Goal: Task Accomplishment & Management: Complete application form

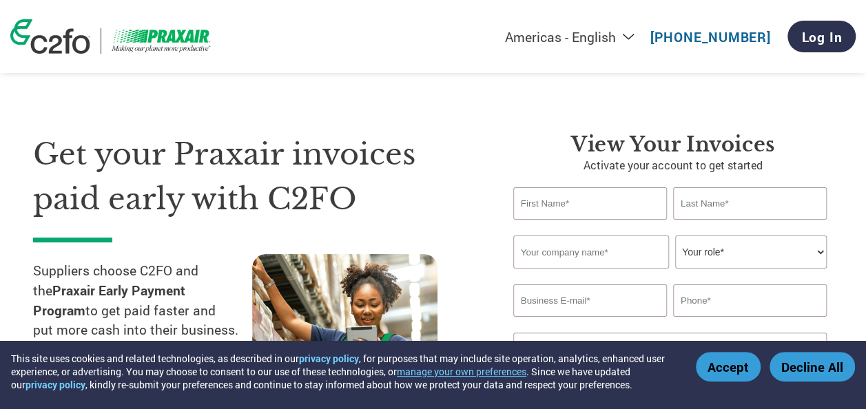
type input "Asha"
type input "G C"
click at [569, 271] on div "Invalid company name or company name is too long" at bounding box center [669, 274] width 313 height 9
click at [560, 254] on input "text" at bounding box center [591, 252] width 156 height 33
type input "BLUSPRING ENTERPRISES LIMITED"
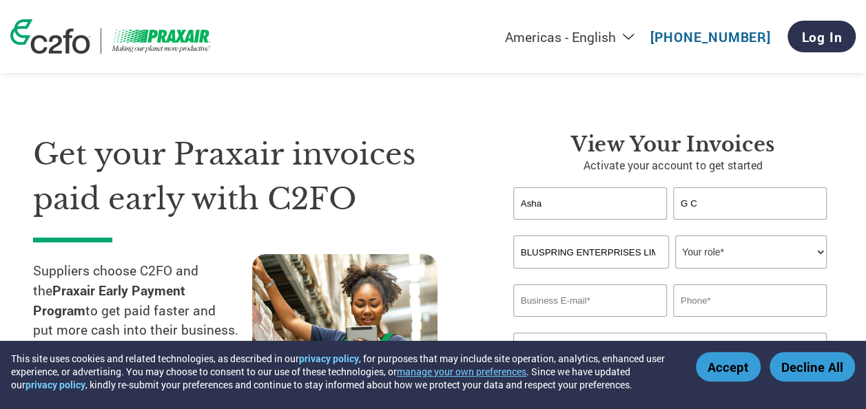
type input "[EMAIL_ADDRESS][DOMAIN_NAME]"
type input "09818232867"
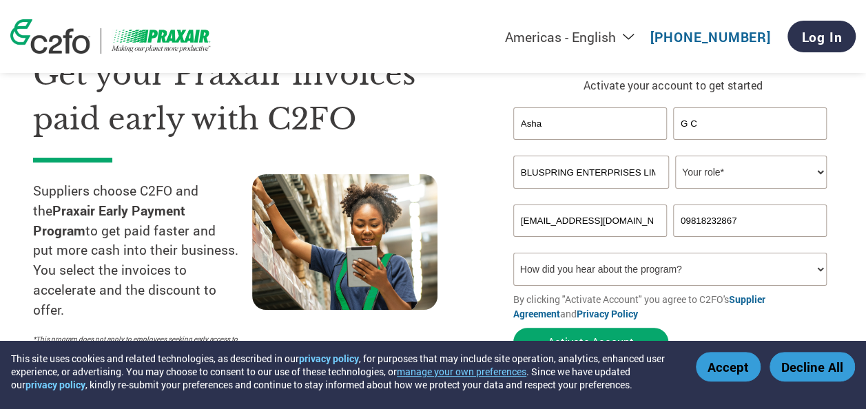
scroll to position [83, 0]
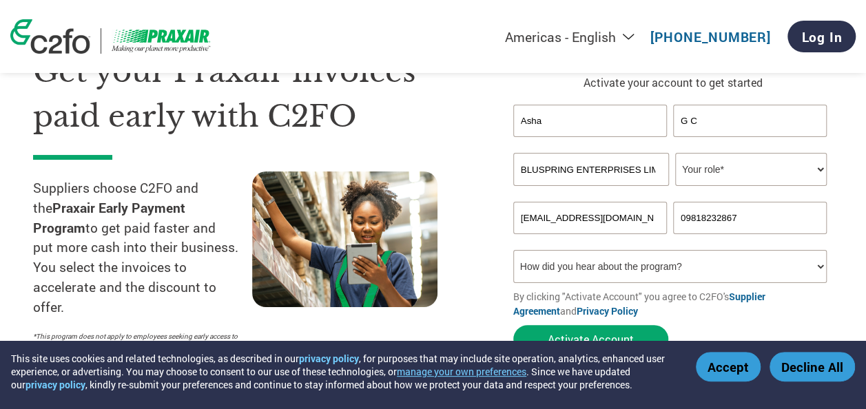
click at [722, 176] on select "Your role* CFO Controller Credit Manager Finance Director Treasurer CEO Preside…" at bounding box center [751, 169] width 152 height 33
select select "CREDIT_MANAGER"
click at [675, 154] on select "Your role* CFO Controller Credit Manager Finance Director Treasurer CEO Preside…" at bounding box center [751, 169] width 152 height 33
click at [657, 219] on input "[EMAIL_ADDRESS][DOMAIN_NAME]" at bounding box center [590, 218] width 154 height 32
type input "[EMAIL_ADDRESS][DOMAIN_NAME]"
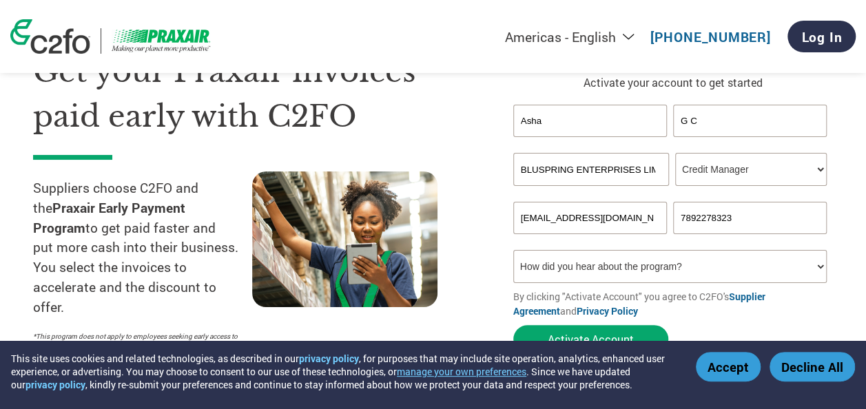
type input "7892278323"
click at [741, 260] on select "How did you hear about the program? Received a letter Email Social Media Online…" at bounding box center [669, 266] width 313 height 33
select select "Email"
click at [513, 252] on select "How did you hear about the program? Received a letter Email Social Media Online…" at bounding box center [669, 266] width 313 height 33
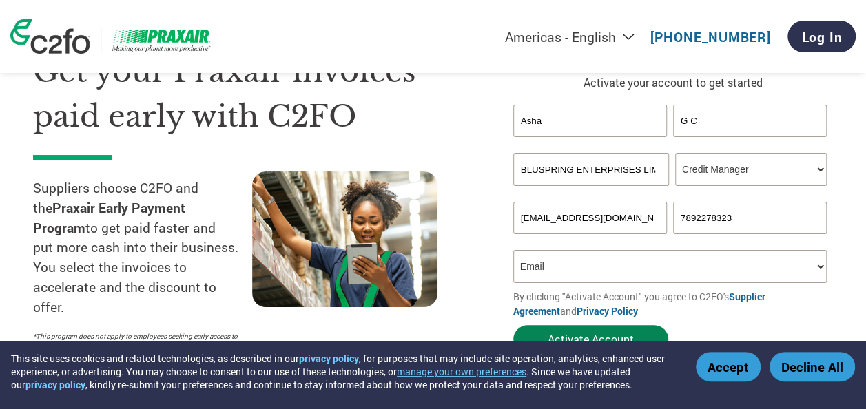
click at [602, 330] on button "Activate Account" at bounding box center [590, 339] width 155 height 28
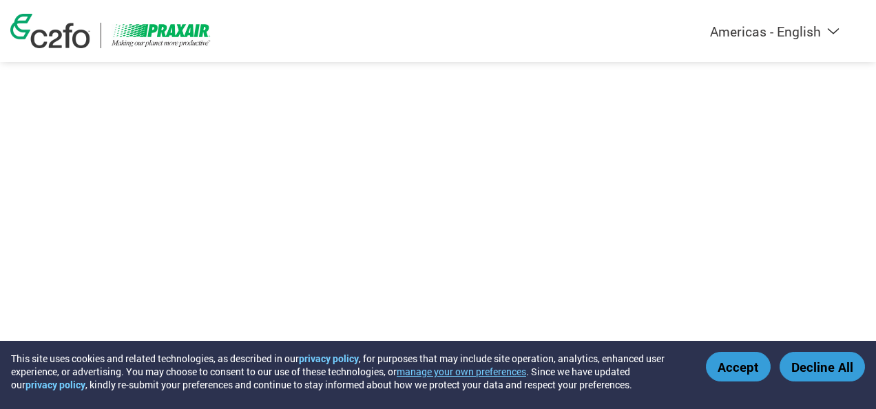
click at [736, 370] on button "Accept" at bounding box center [738, 367] width 65 height 30
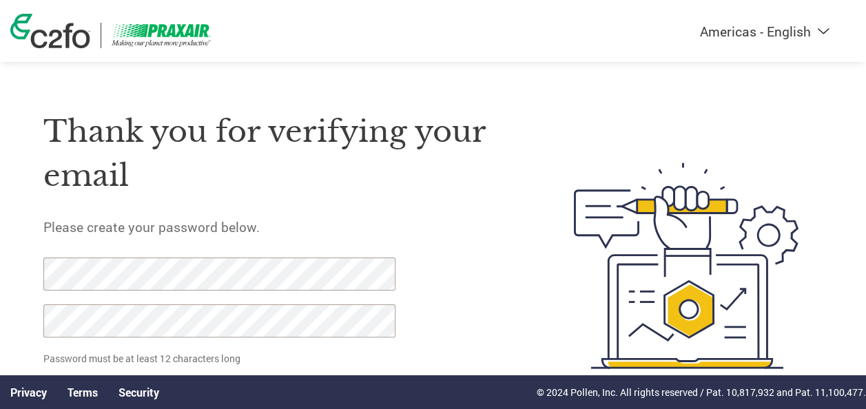
click at [574, 314] on img at bounding box center [686, 266] width 273 height 353
click at [316, 270] on div "Thank you for verifying your email Please create your password below. Password …" at bounding box center [277, 266] width 468 height 353
click at [548, 306] on div at bounding box center [667, 266] width 312 height 353
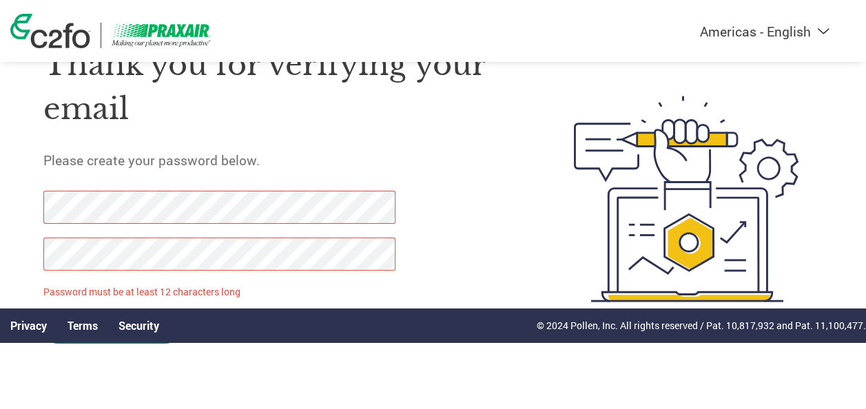
scroll to position [68, 0]
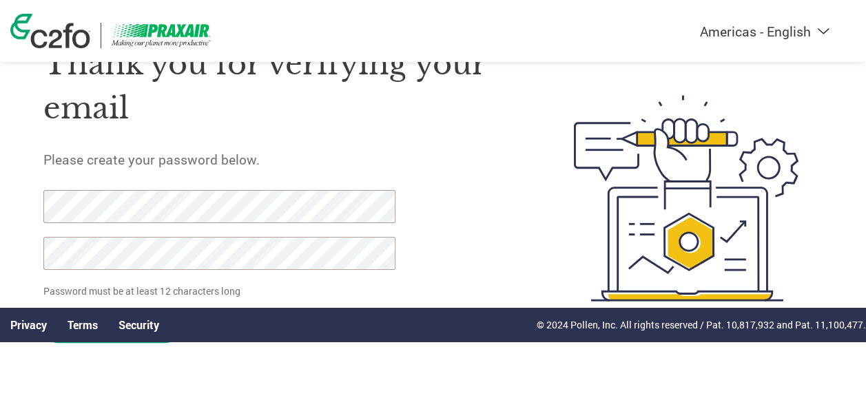
click at [489, 218] on div "Thank you for verifying your email Please create your password below. Password …" at bounding box center [277, 198] width 468 height 353
click at [525, 155] on div at bounding box center [667, 198] width 312 height 353
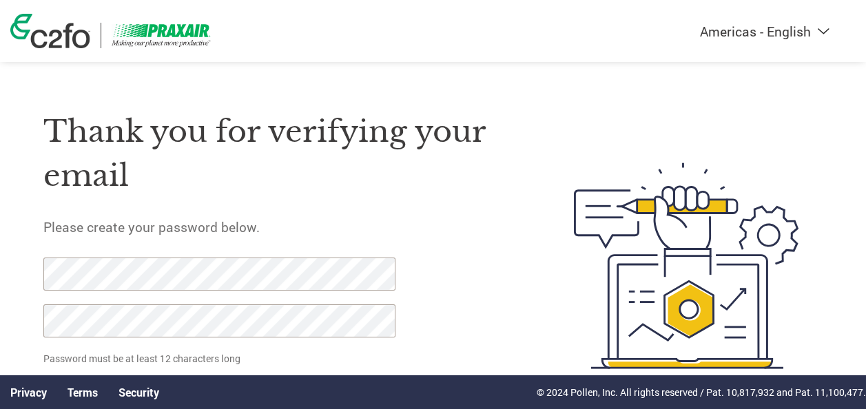
click at [316, 209] on div "Thank you for verifying your email Please create your password below. Password …" at bounding box center [277, 266] width 468 height 353
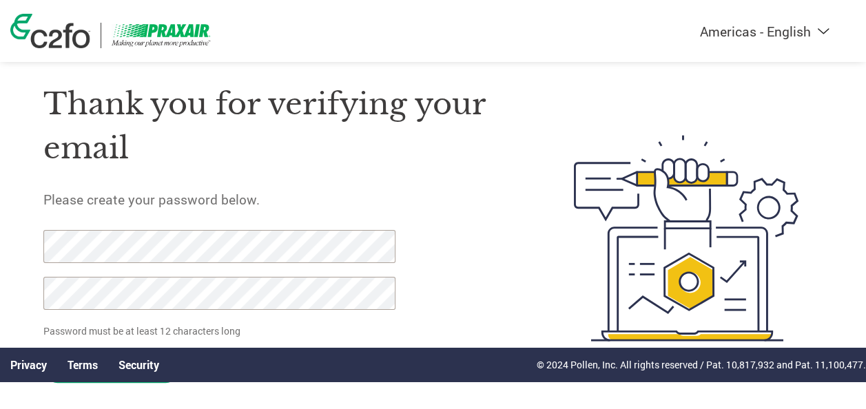
scroll to position [68, 0]
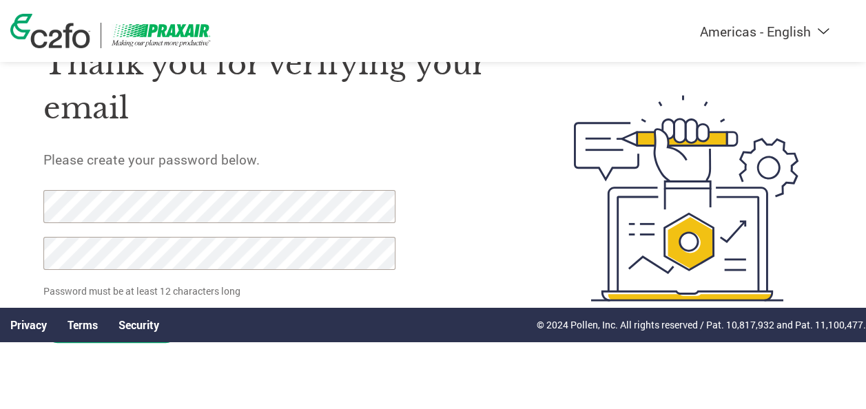
click input "Set Password" at bounding box center [111, 329] width 136 height 28
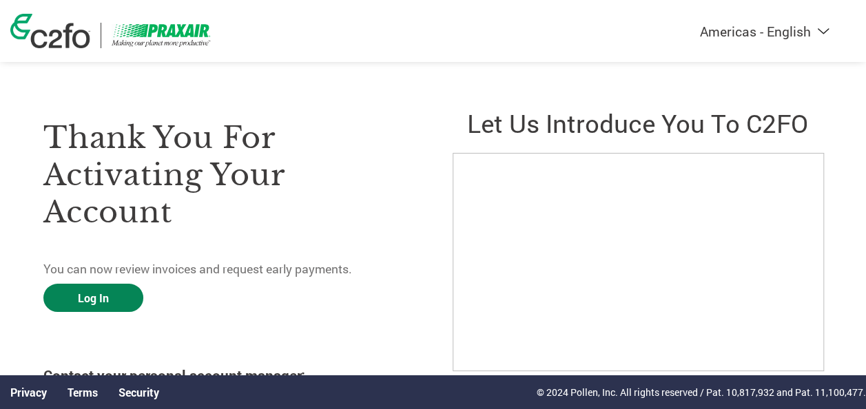
click at [93, 291] on link "Log In" at bounding box center [93, 298] width 100 height 28
